Goal: Transaction & Acquisition: Book appointment/travel/reservation

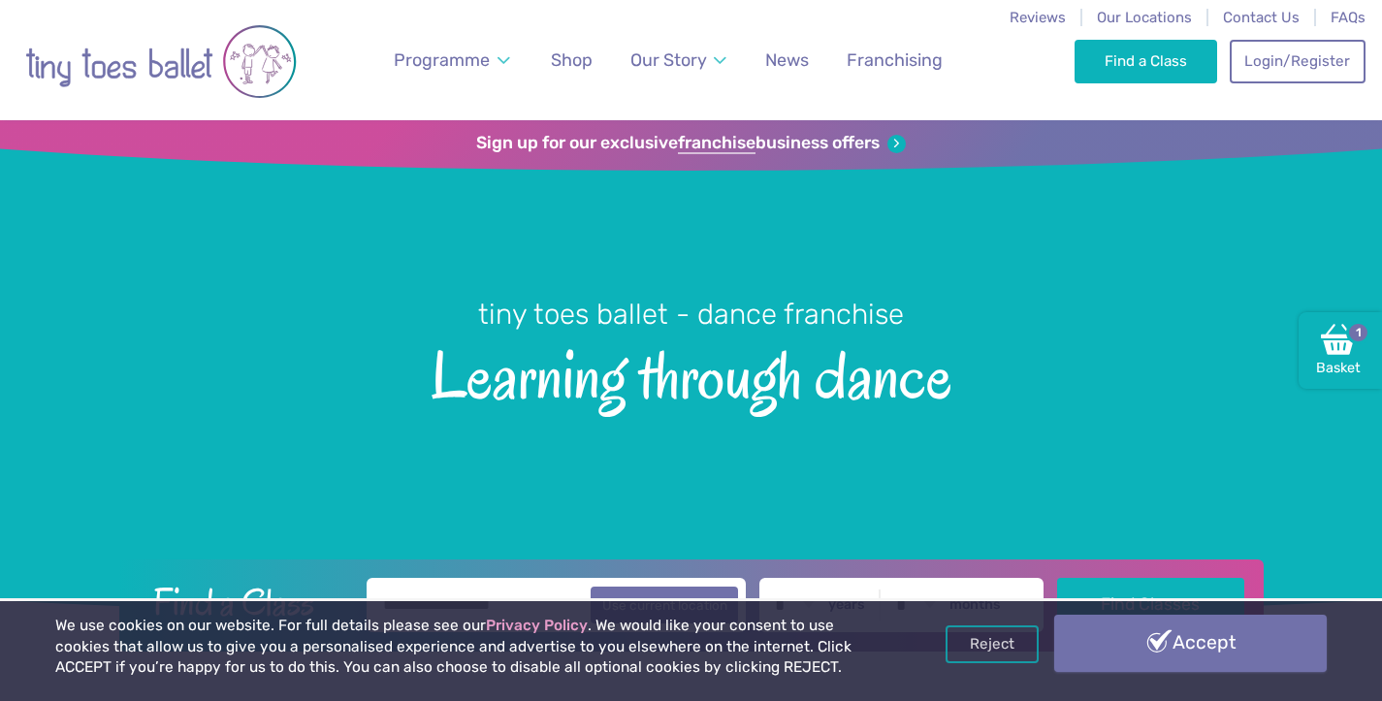
click at [1228, 657] on link "Accept" at bounding box center [1190, 643] width 272 height 56
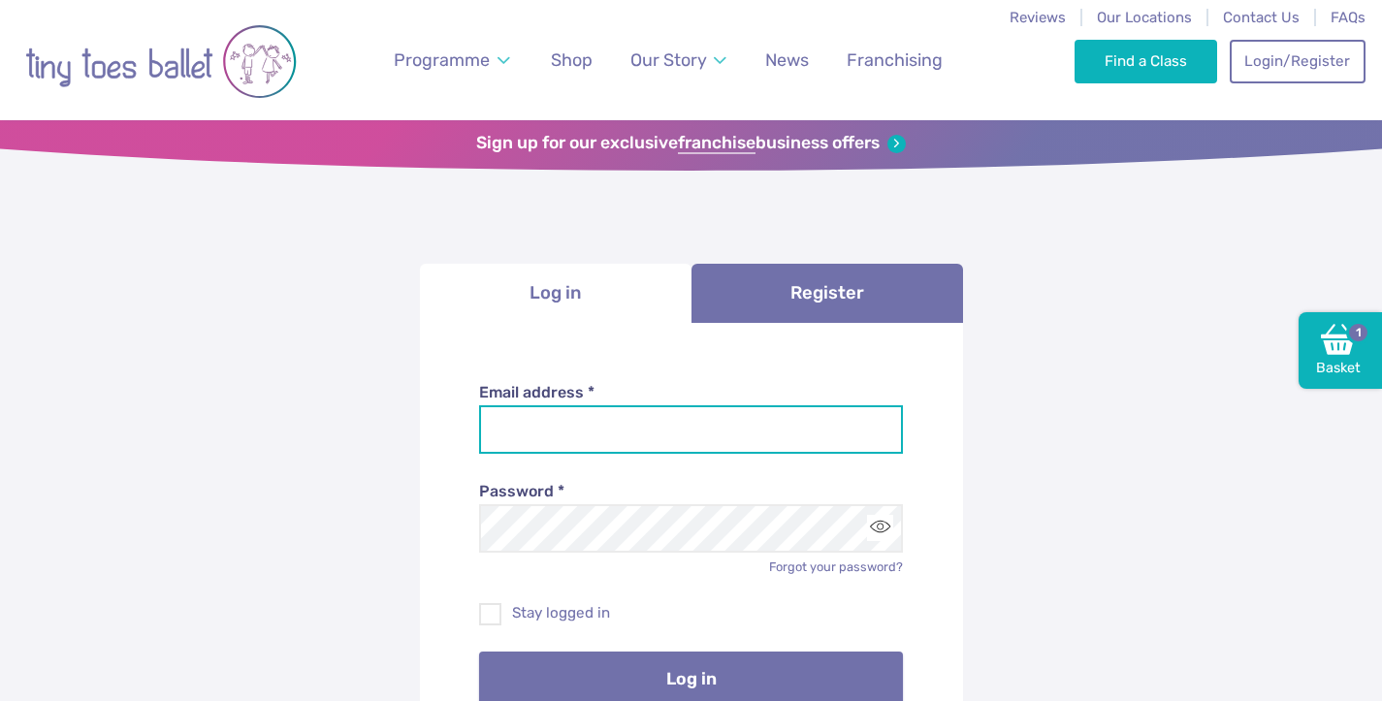
type input "**********"
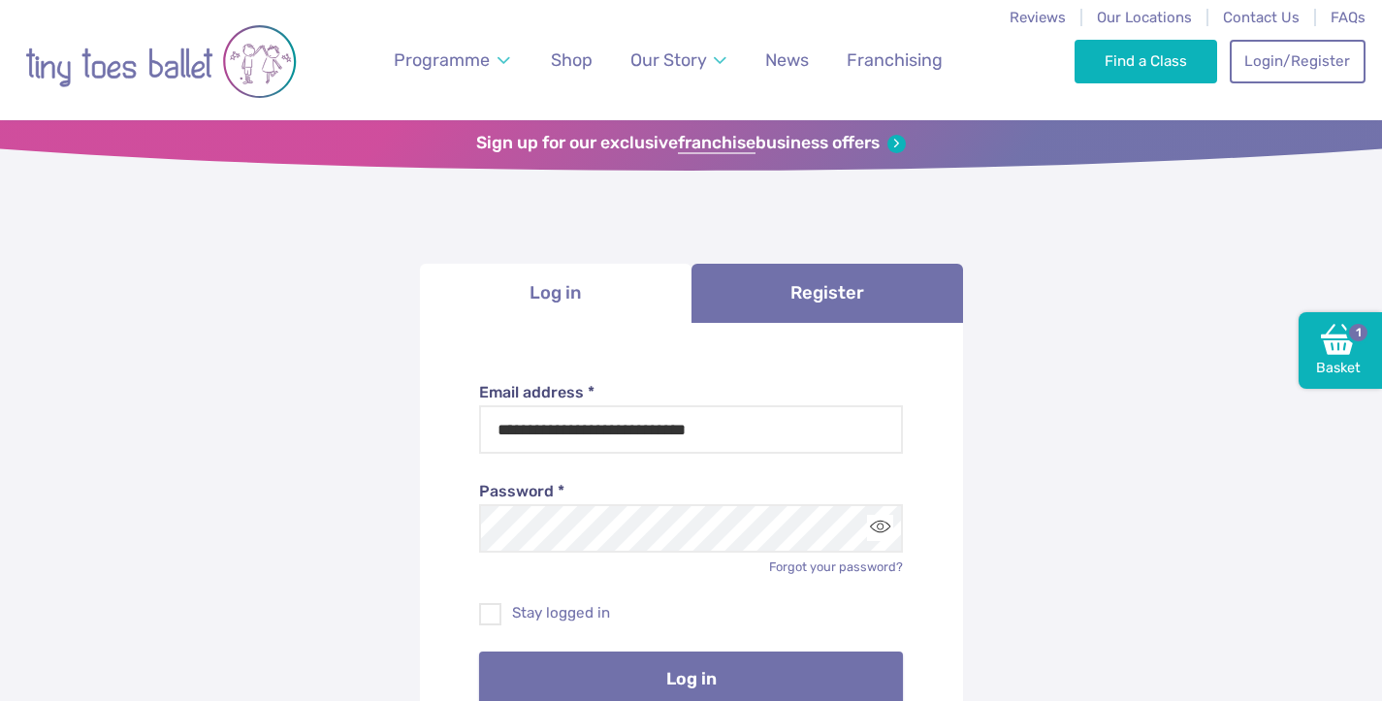
click at [734, 670] on button "Log in" at bounding box center [691, 679] width 424 height 54
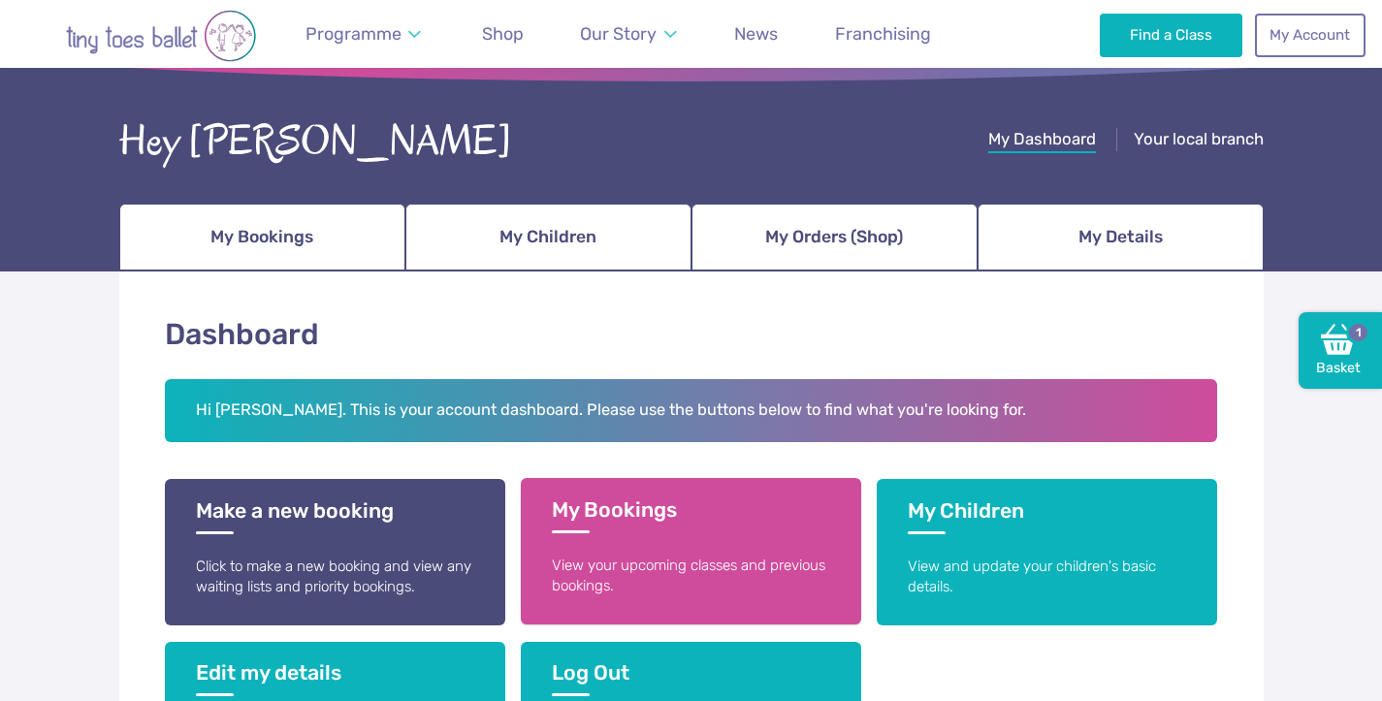
scroll to position [335, 0]
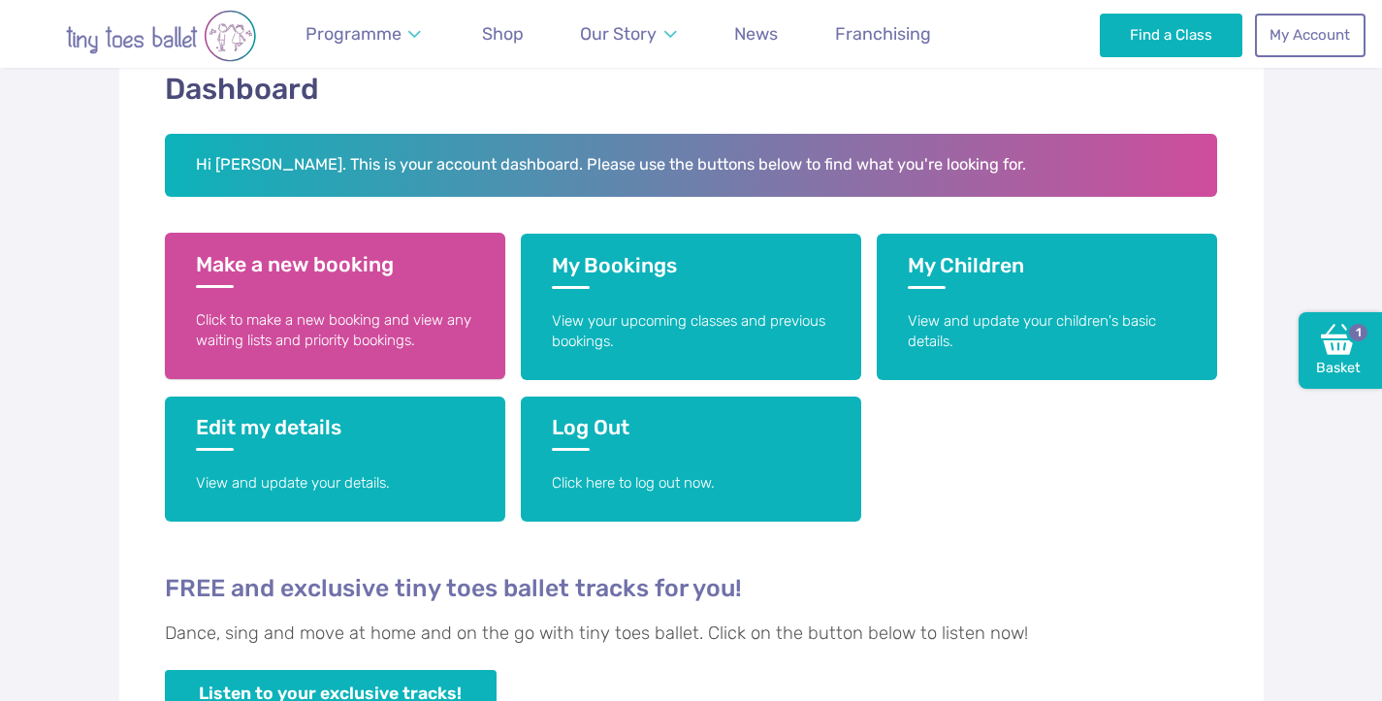
click at [401, 320] on p "Click to make a new booking and view any waiting lists and priority bookings." at bounding box center [335, 331] width 278 height 42
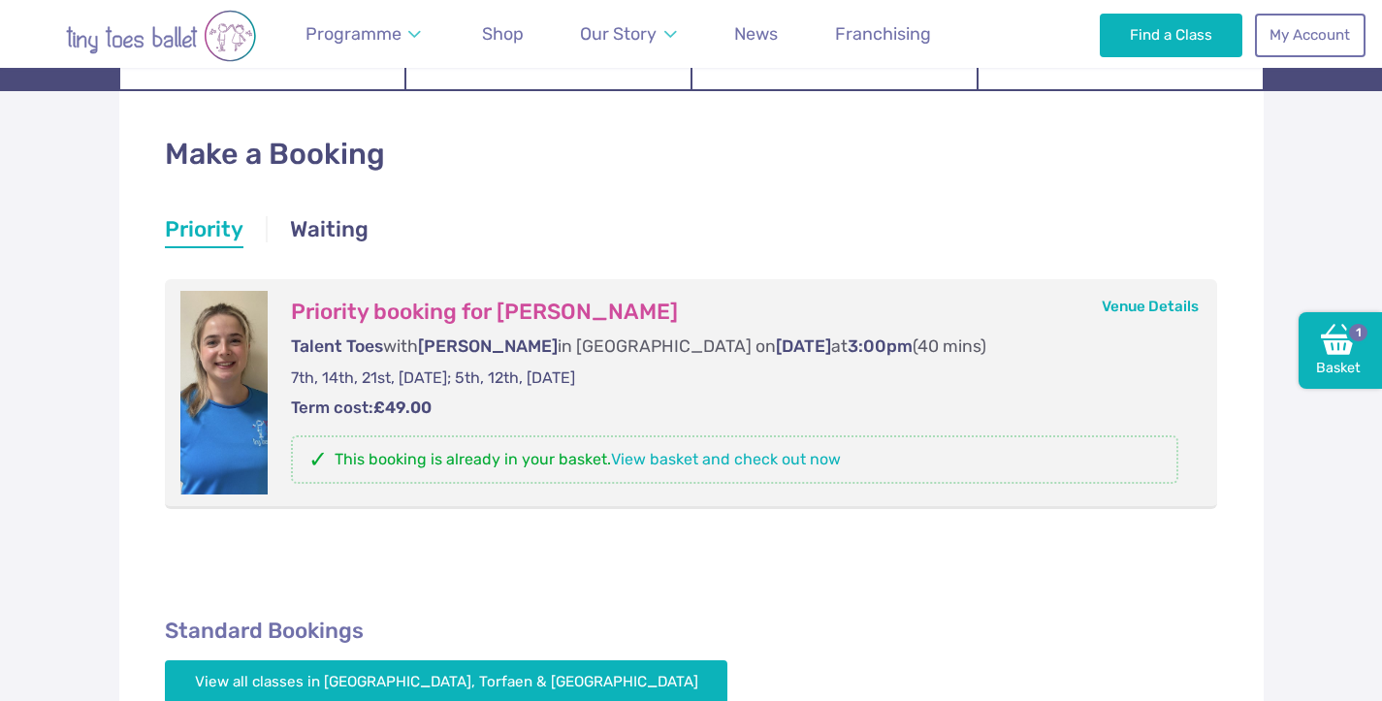
scroll to position [273, 0]
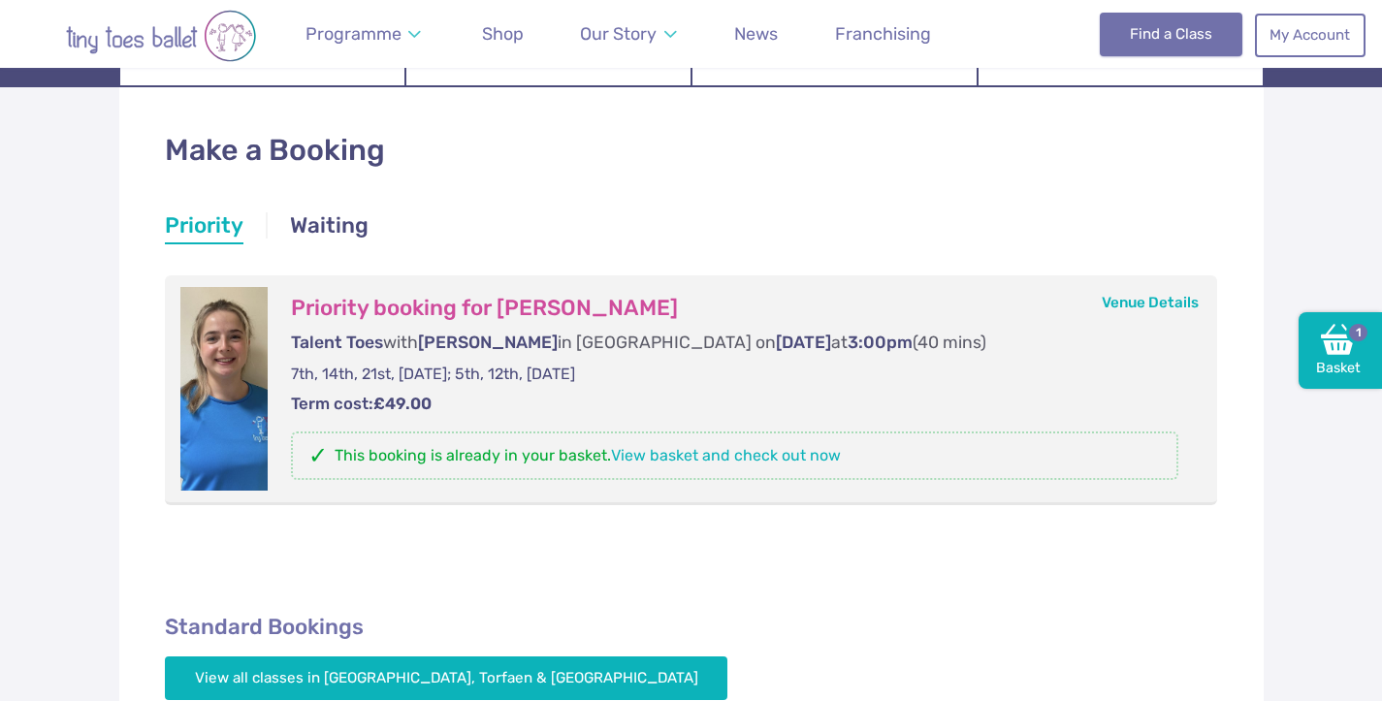
click at [1149, 36] on link "Find a Class" at bounding box center [1171, 34] width 143 height 43
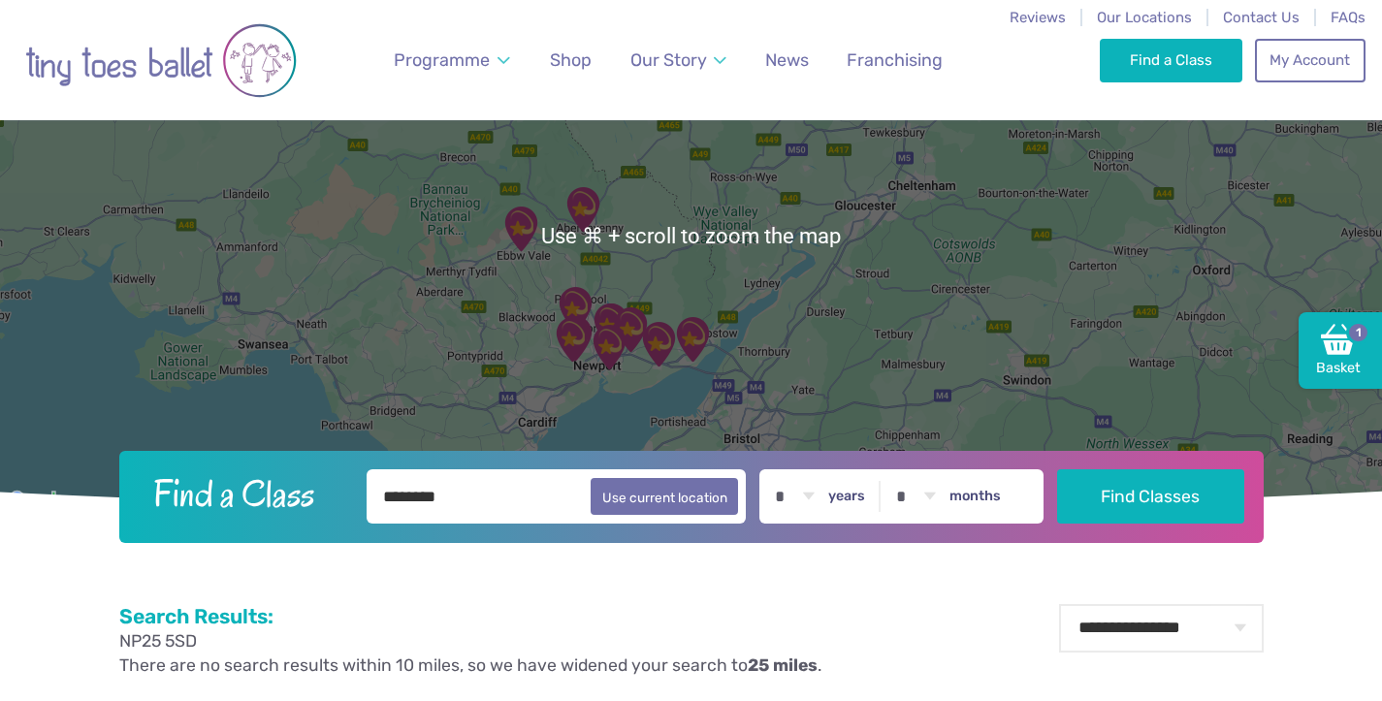
scroll to position [343, 0]
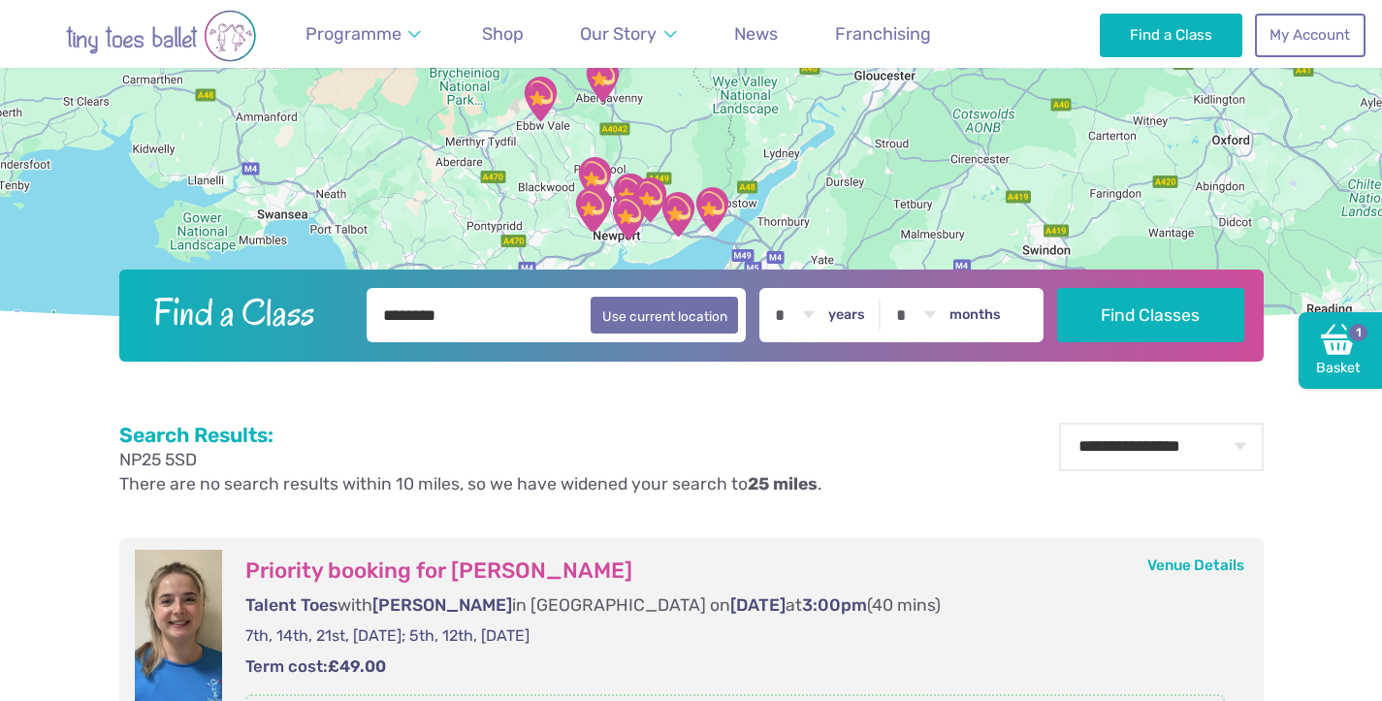
drag, startPoint x: 644, startPoint y: 173, endPoint x: 663, endPoint y: 226, distance: 56.7
click at [663, 226] on img "Magor & Undy Community Hub" at bounding box center [678, 214] width 48 height 48
click at [613, 85] on img "Llanfoist Village Hall" at bounding box center [602, 79] width 48 height 48
click at [596, 91] on img "Llanfoist Village Hall" at bounding box center [602, 79] width 48 height 48
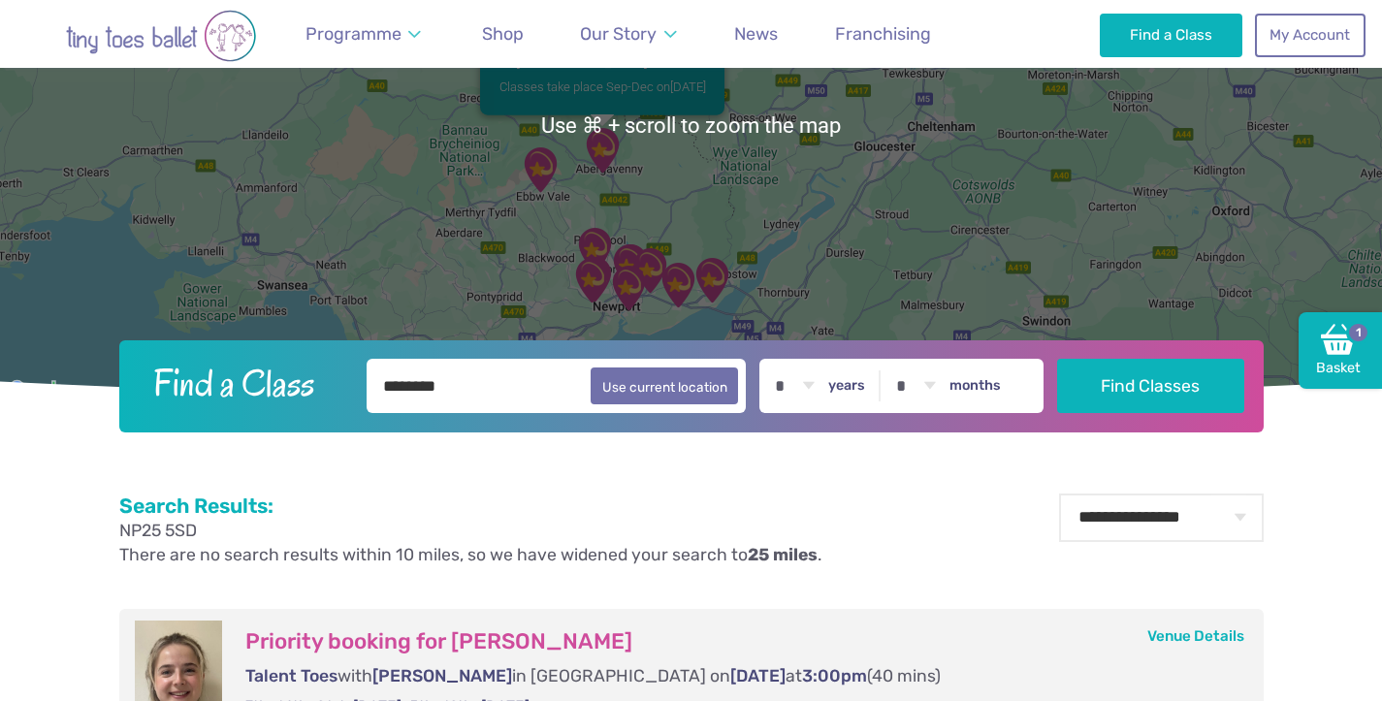
scroll to position [182, 0]
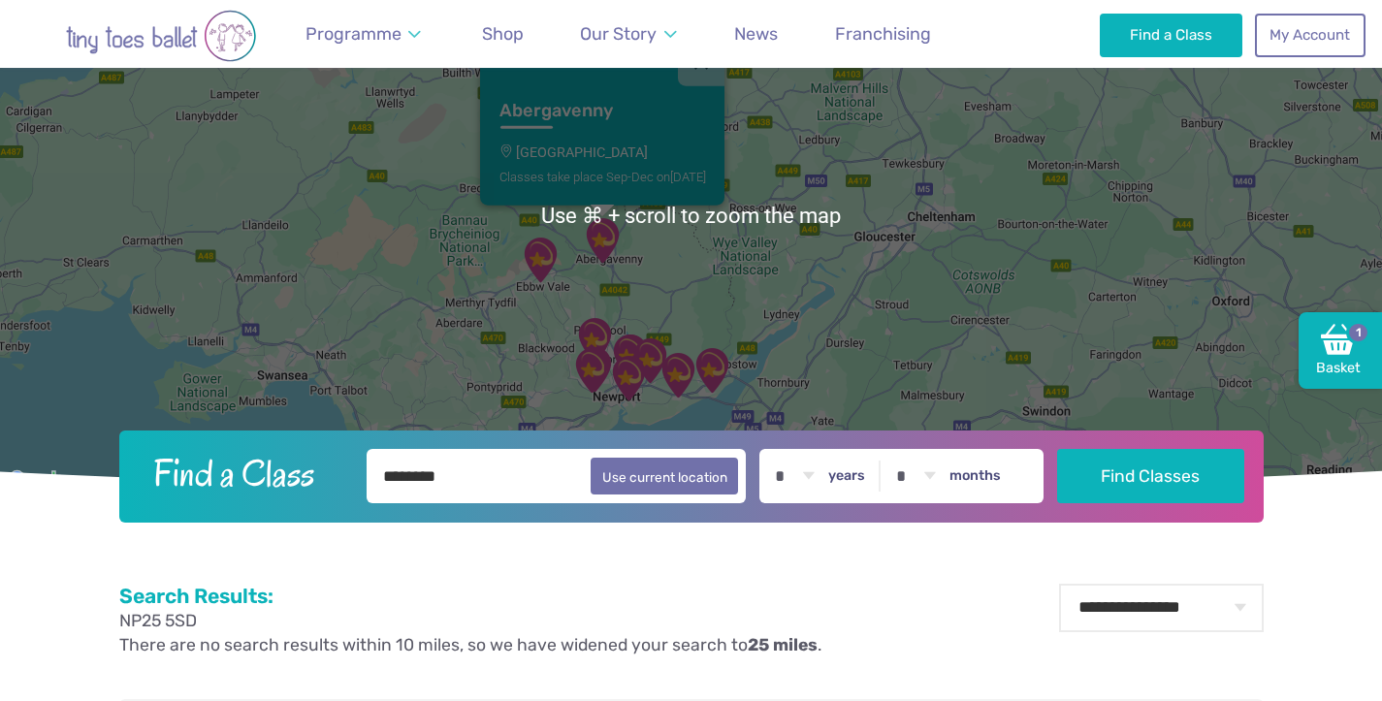
click at [560, 113] on h3 "Abergavenny" at bounding box center [584, 111] width 172 height 22
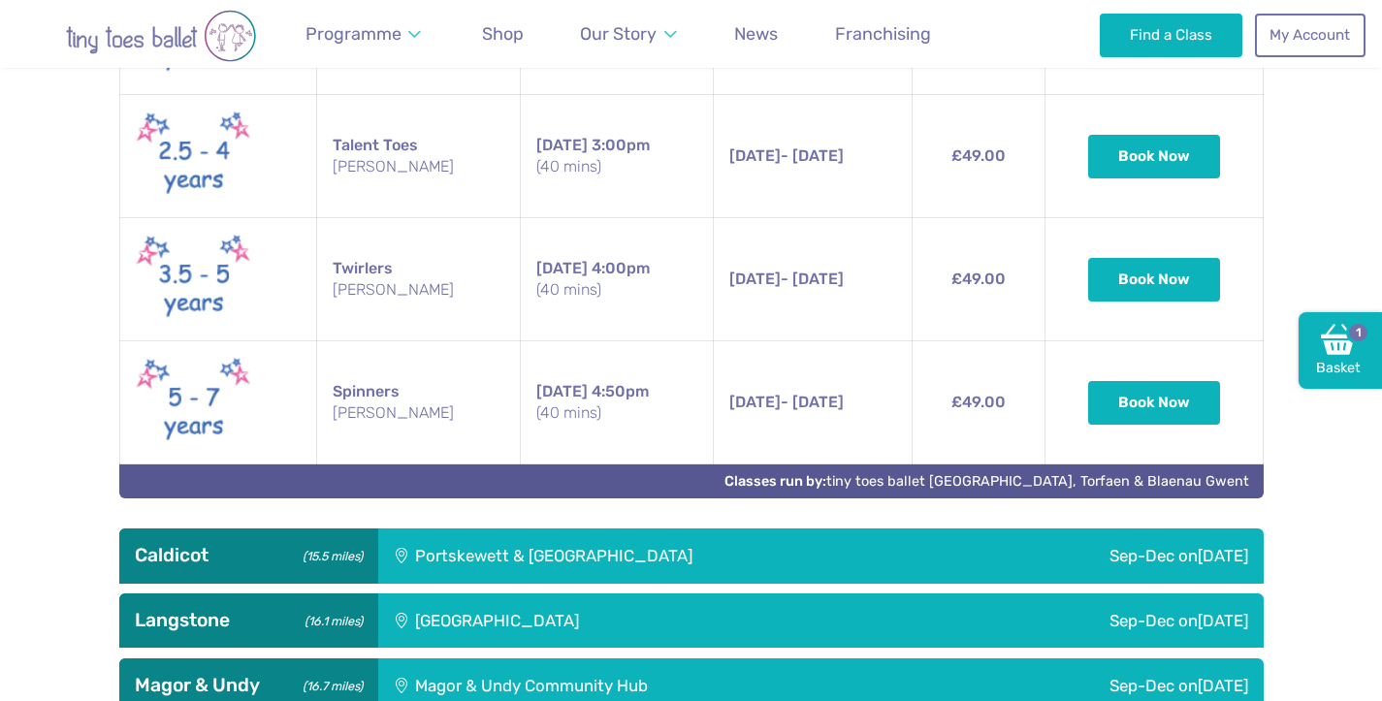
scroll to position [2513, 0]
click at [1357, 342] on span "1" at bounding box center [1357, 332] width 23 height 23
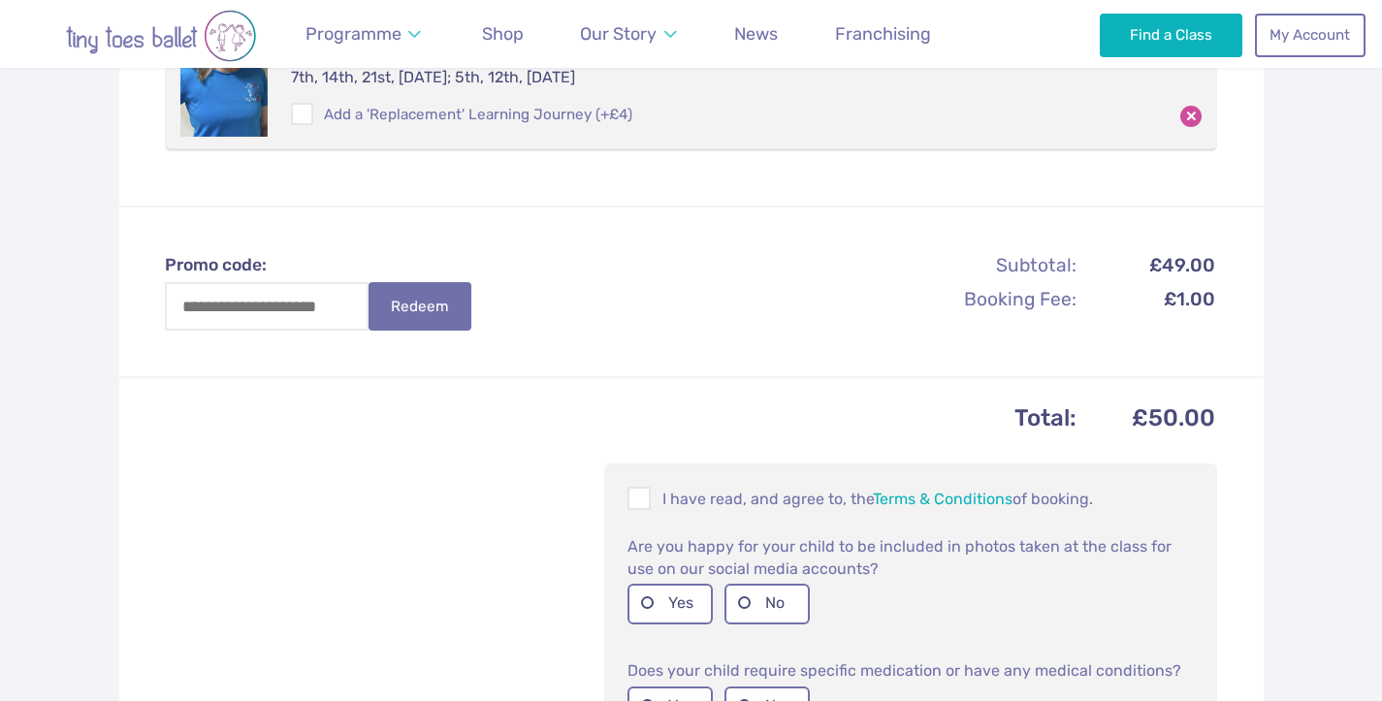
scroll to position [514, 0]
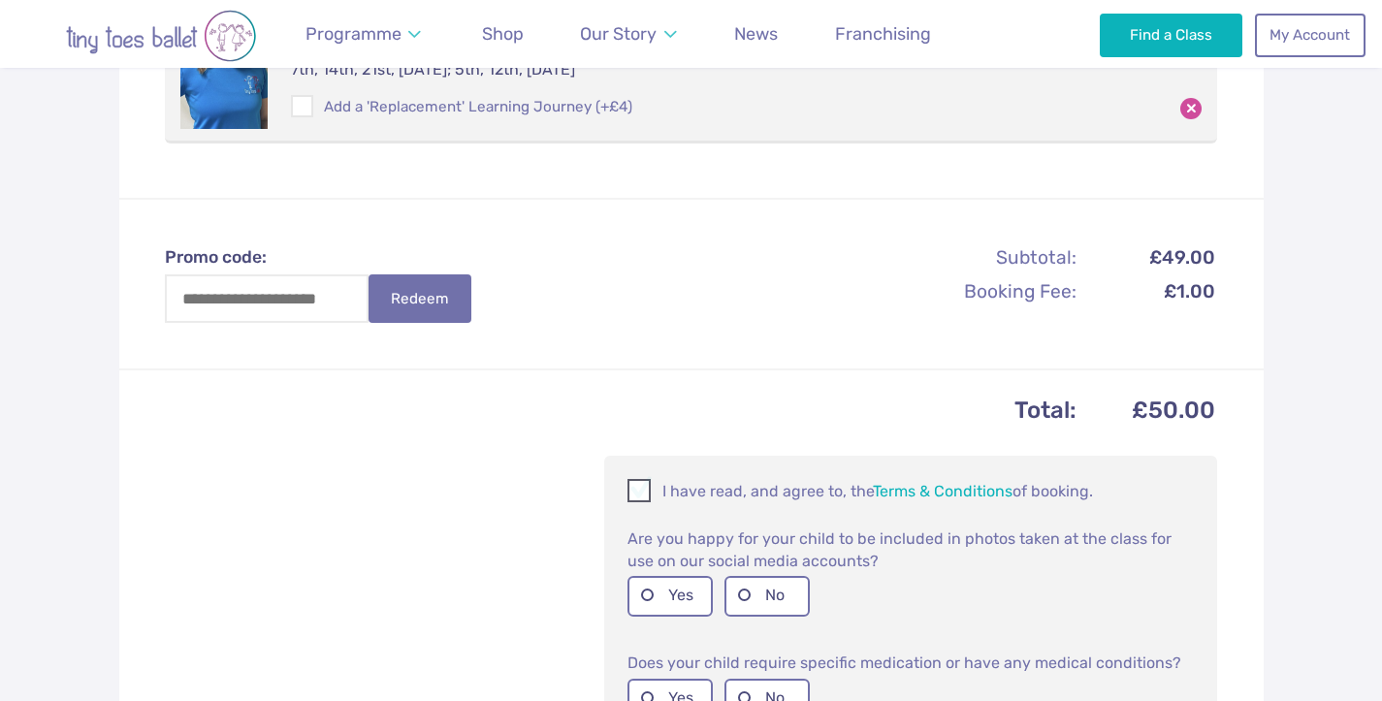
click at [650, 494] on span at bounding box center [639, 494] width 21 height 18
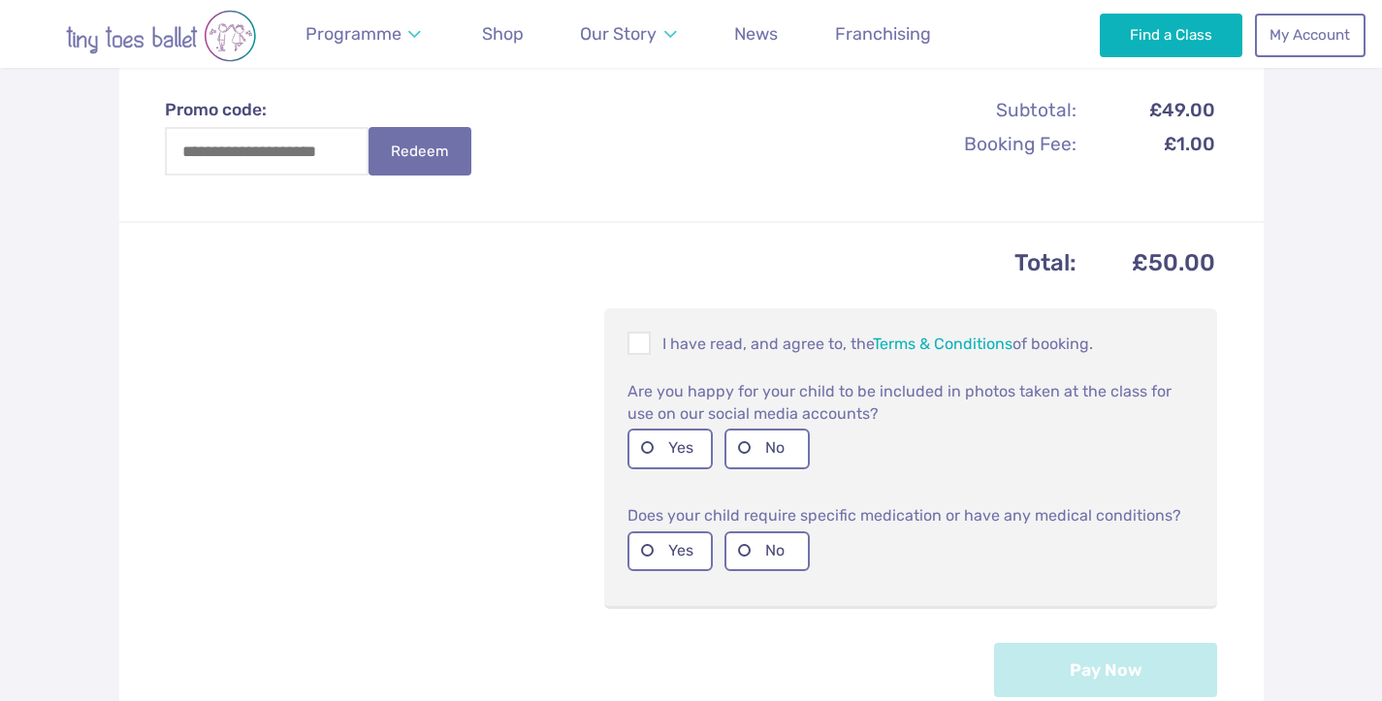
scroll to position [663, 0]
click at [660, 449] on label "Yes" at bounding box center [669, 447] width 85 height 40
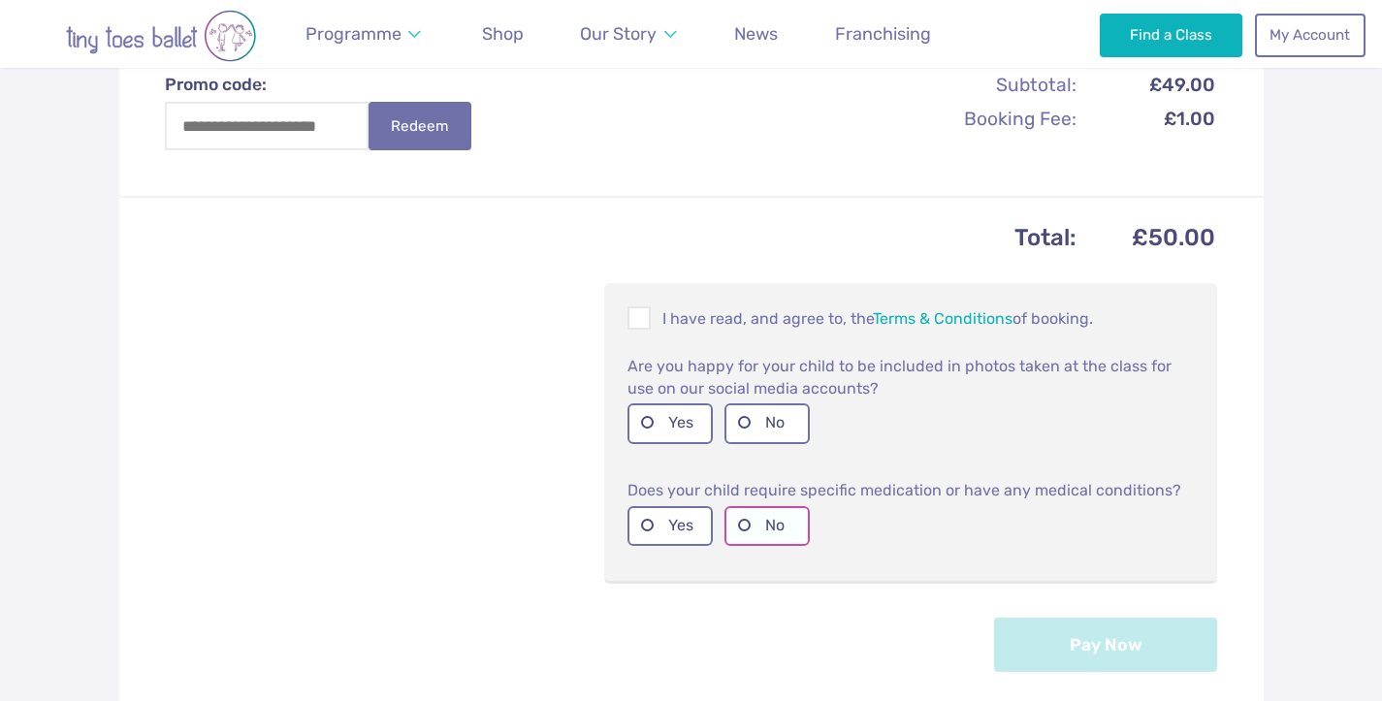
scroll to position [718, 0]
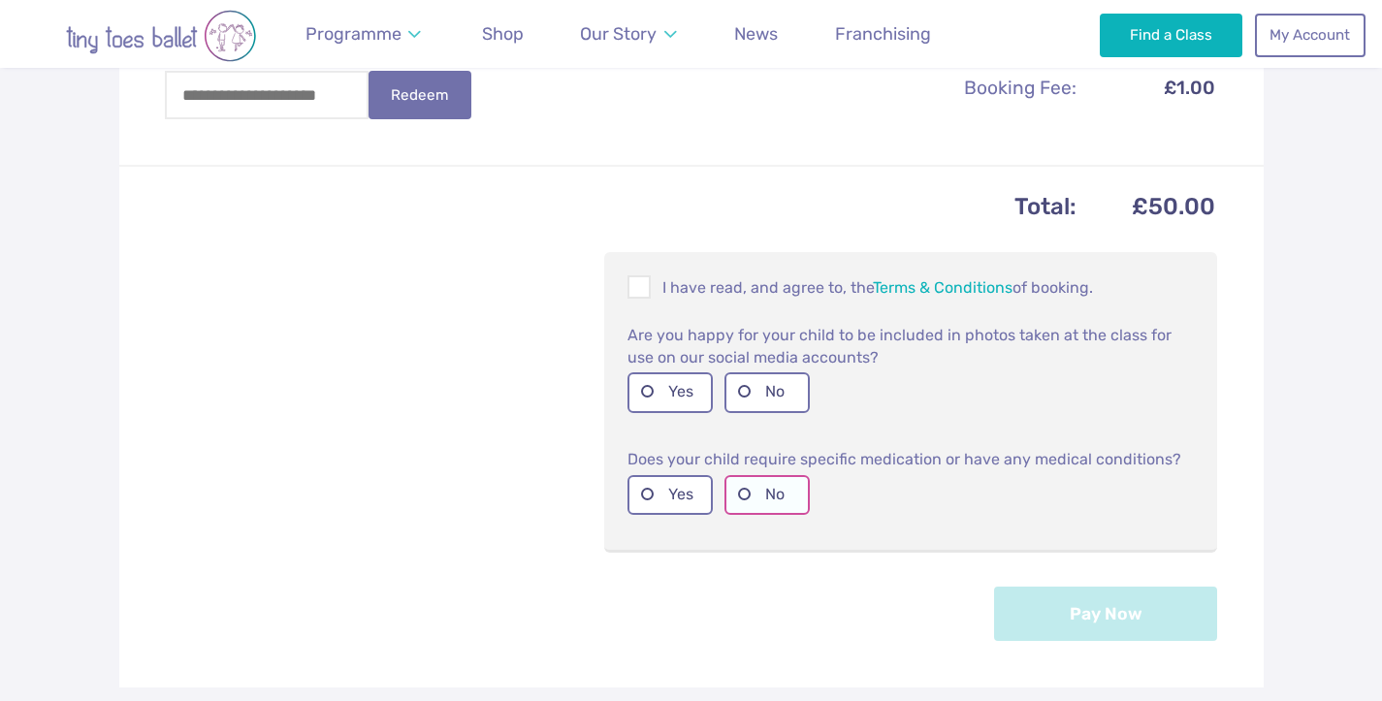
click at [749, 509] on label "No" at bounding box center [766, 495] width 85 height 40
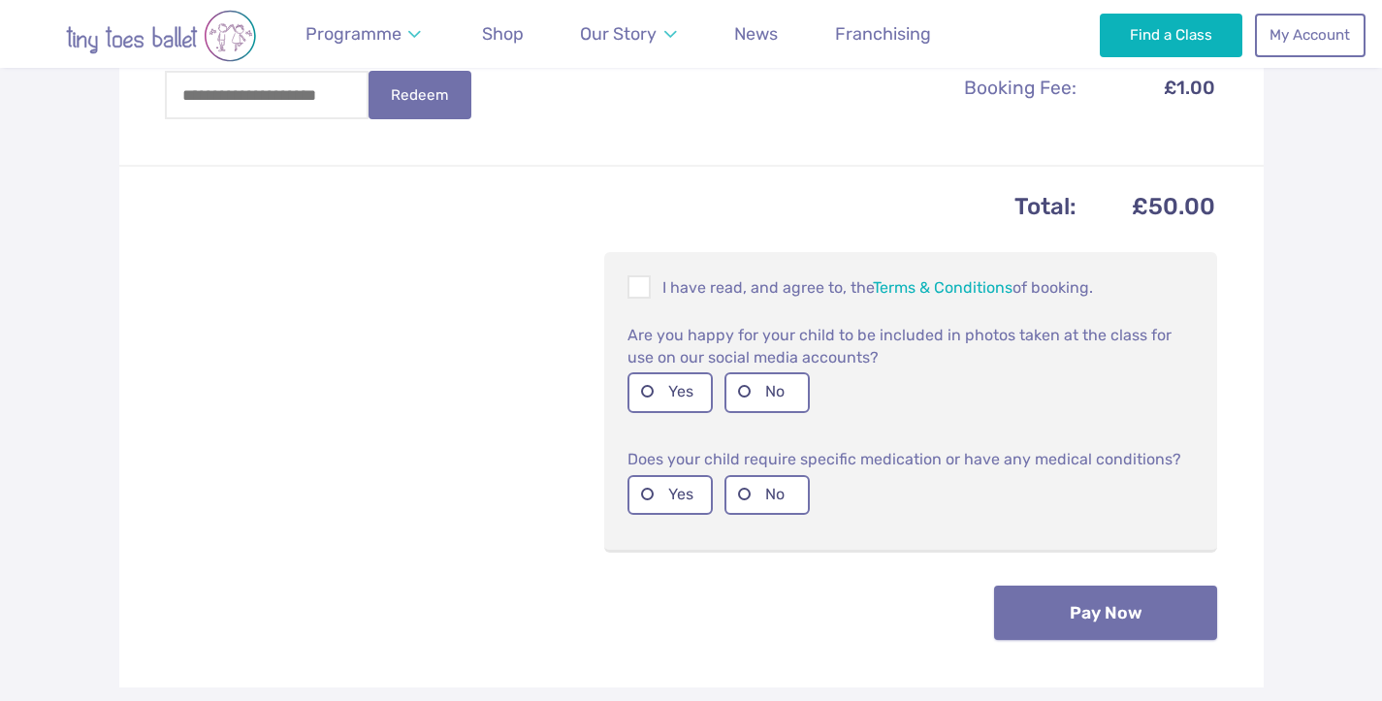
click at [1079, 630] on button "Pay Now" at bounding box center [1105, 613] width 223 height 54
